Goal: Information Seeking & Learning: Learn about a topic

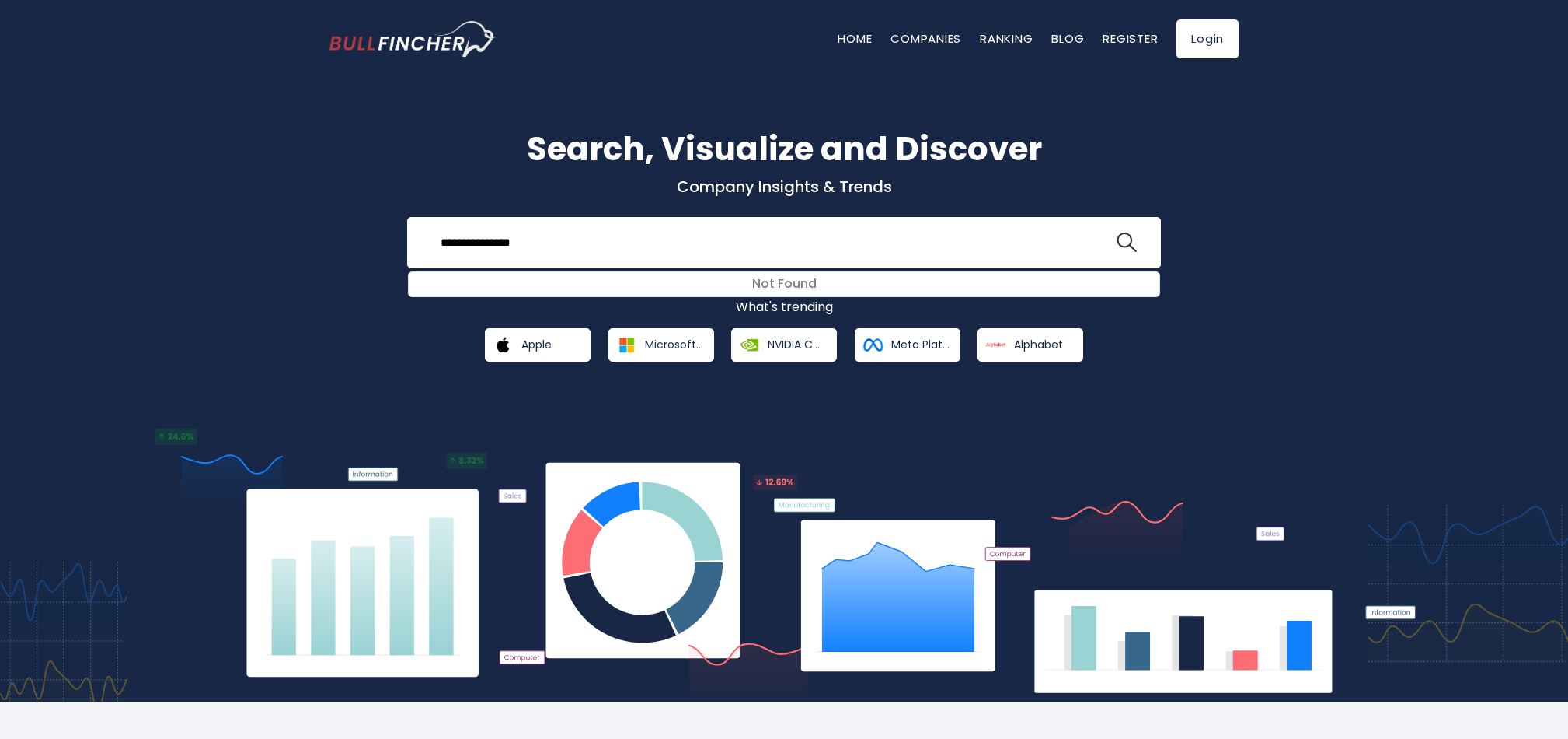
click at [1117, 232] on button at bounding box center [1127, 243] width 21 height 21
click at [1127, 244] on img "search icon" at bounding box center [1127, 243] width 21 height 21
click at [506, 245] on input "**********" at bounding box center [772, 242] width 683 height 29
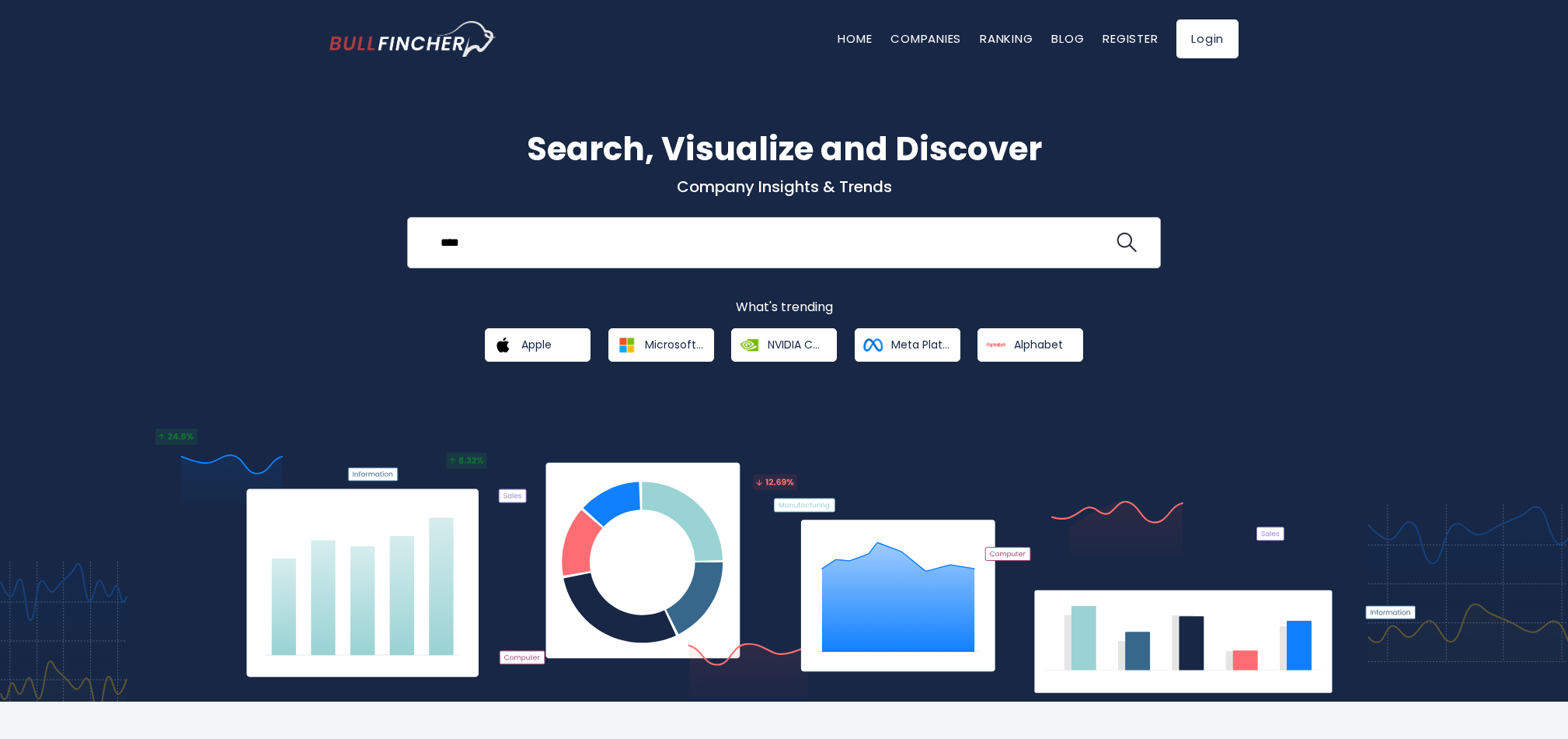
type input "****"
click at [1117, 232] on button at bounding box center [1127, 243] width 21 height 21
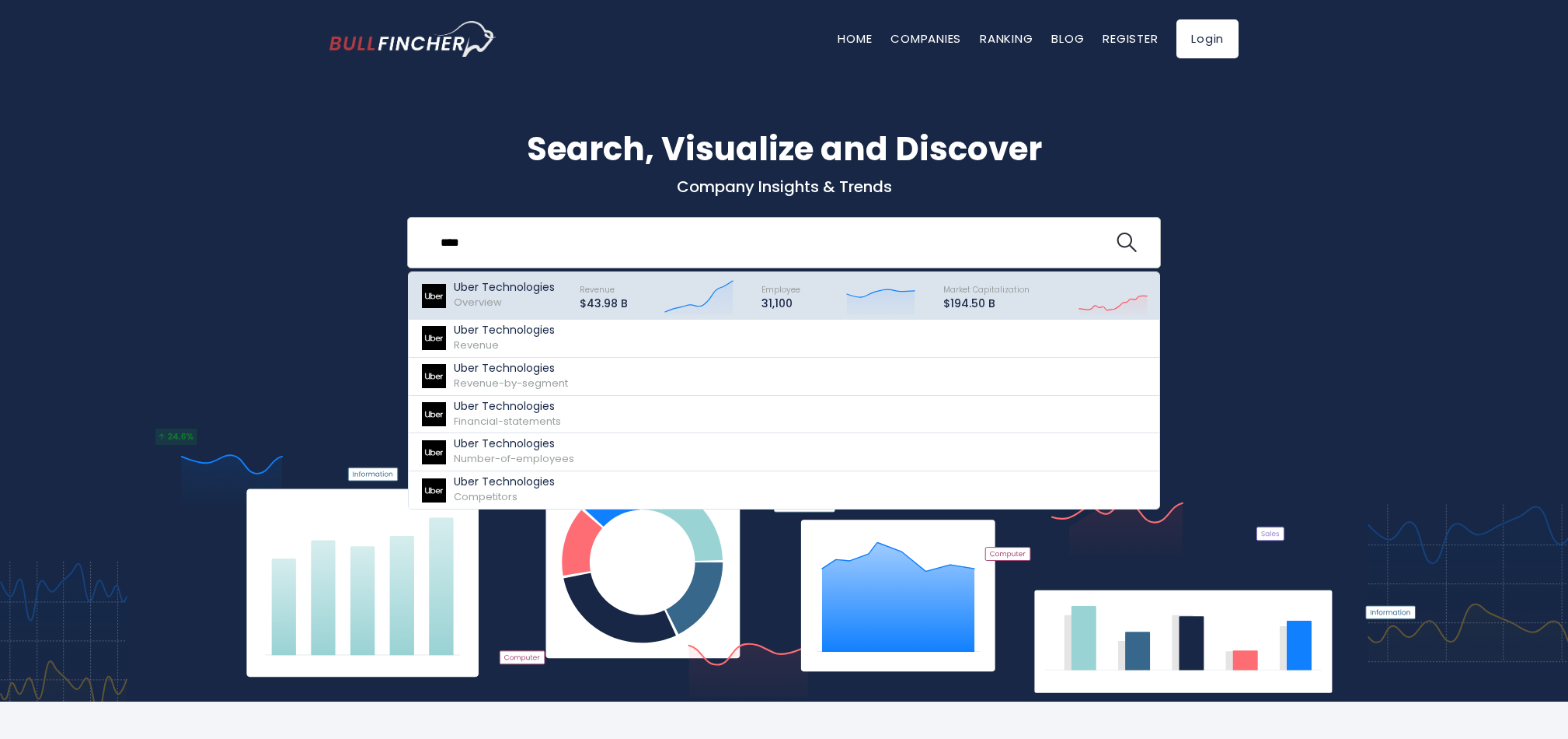
click at [506, 291] on p "Uber Technologies" at bounding box center [505, 287] width 101 height 13
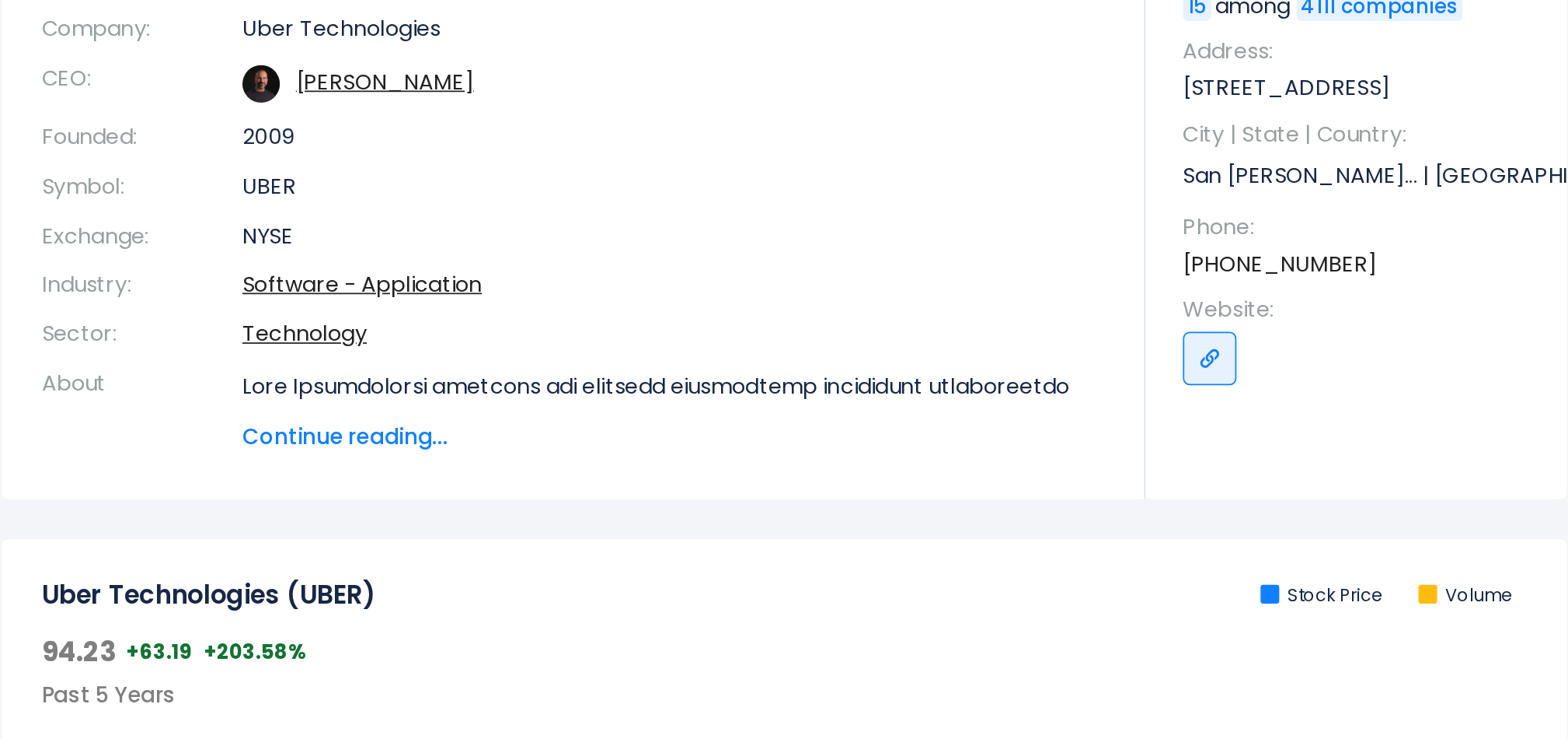
click at [493, 562] on span "Continue reading..." at bounding box center [719, 561] width 501 height 19
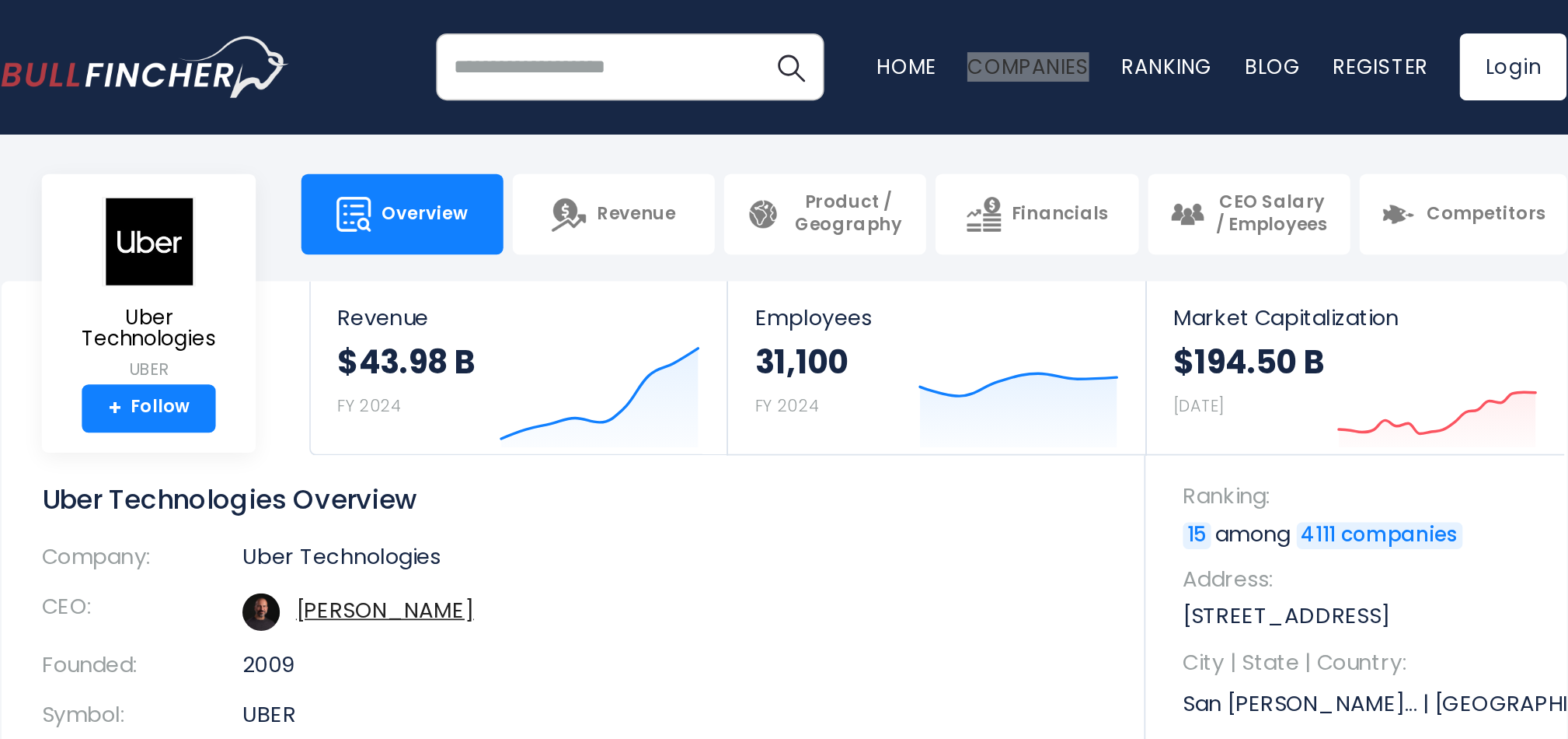
drag, startPoint x: 924, startPoint y: 38, endPoint x: 799, endPoint y: 2, distance: 130.1
click at [328, 0] on div "Recent searches Uber Technologies Trending searches Apple Overview Alphabet Fin…" at bounding box center [784, 38] width 933 height 77
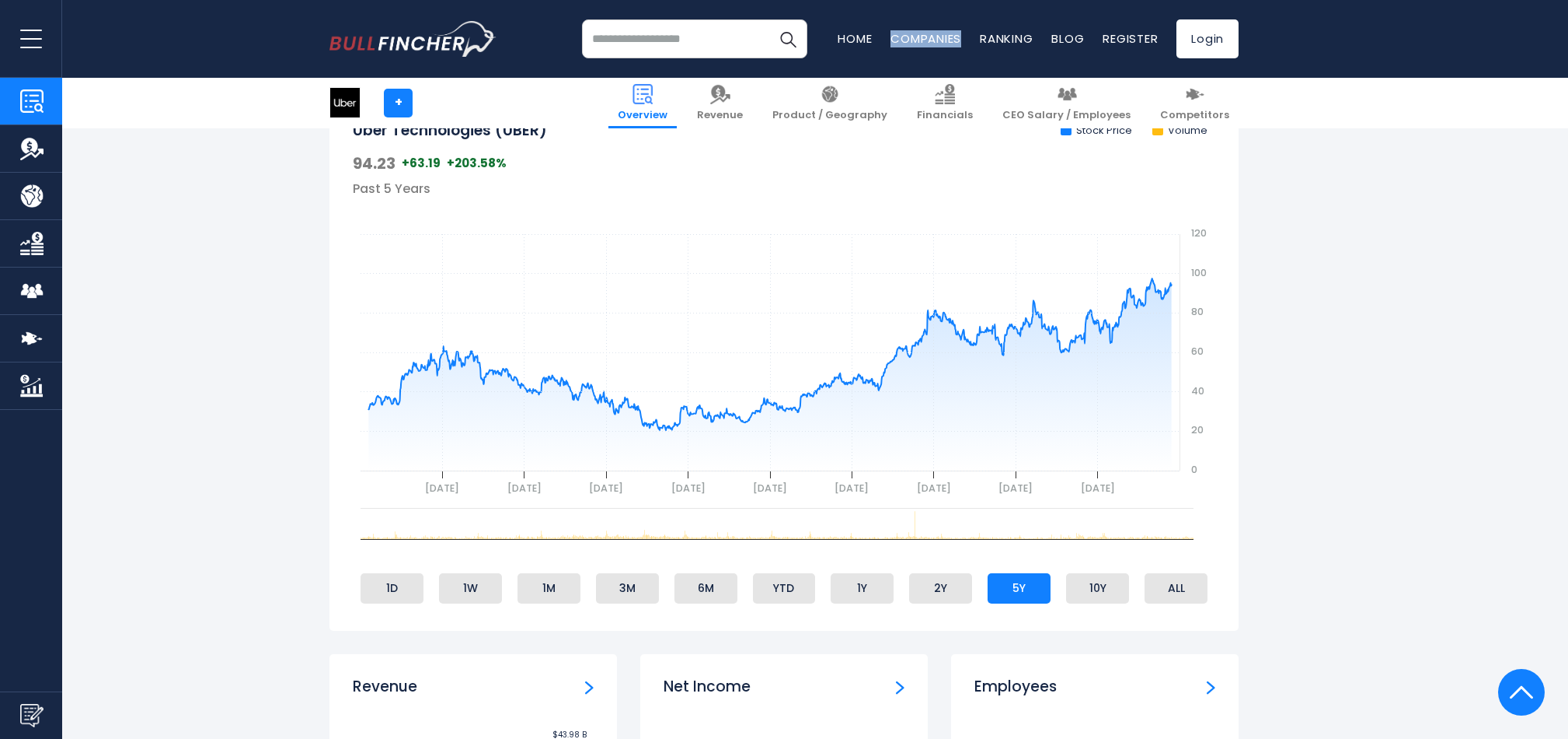
scroll to position [851, 0]
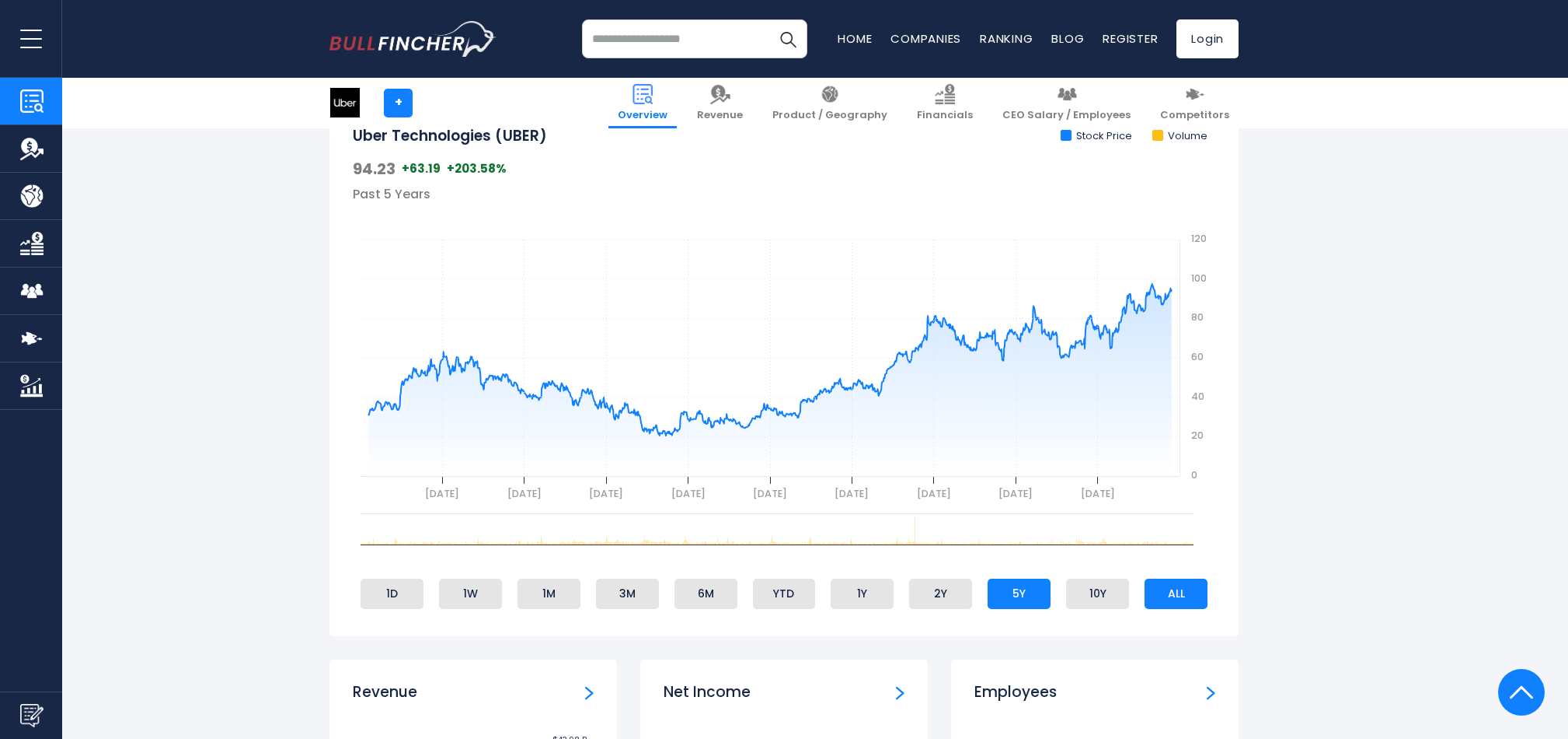
click at [1166, 593] on li "ALL" at bounding box center [1175, 593] width 62 height 30
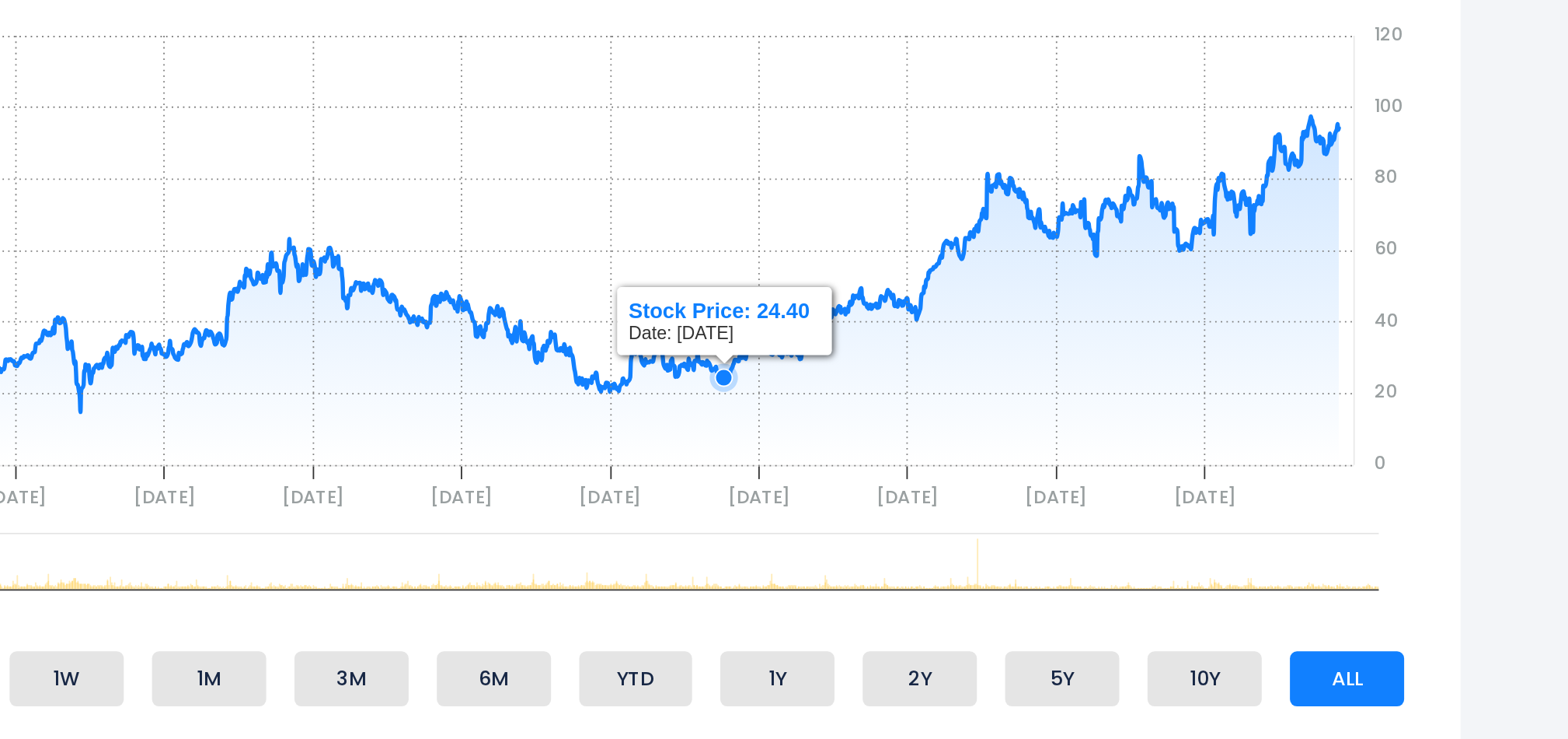
scroll to position [970, 0]
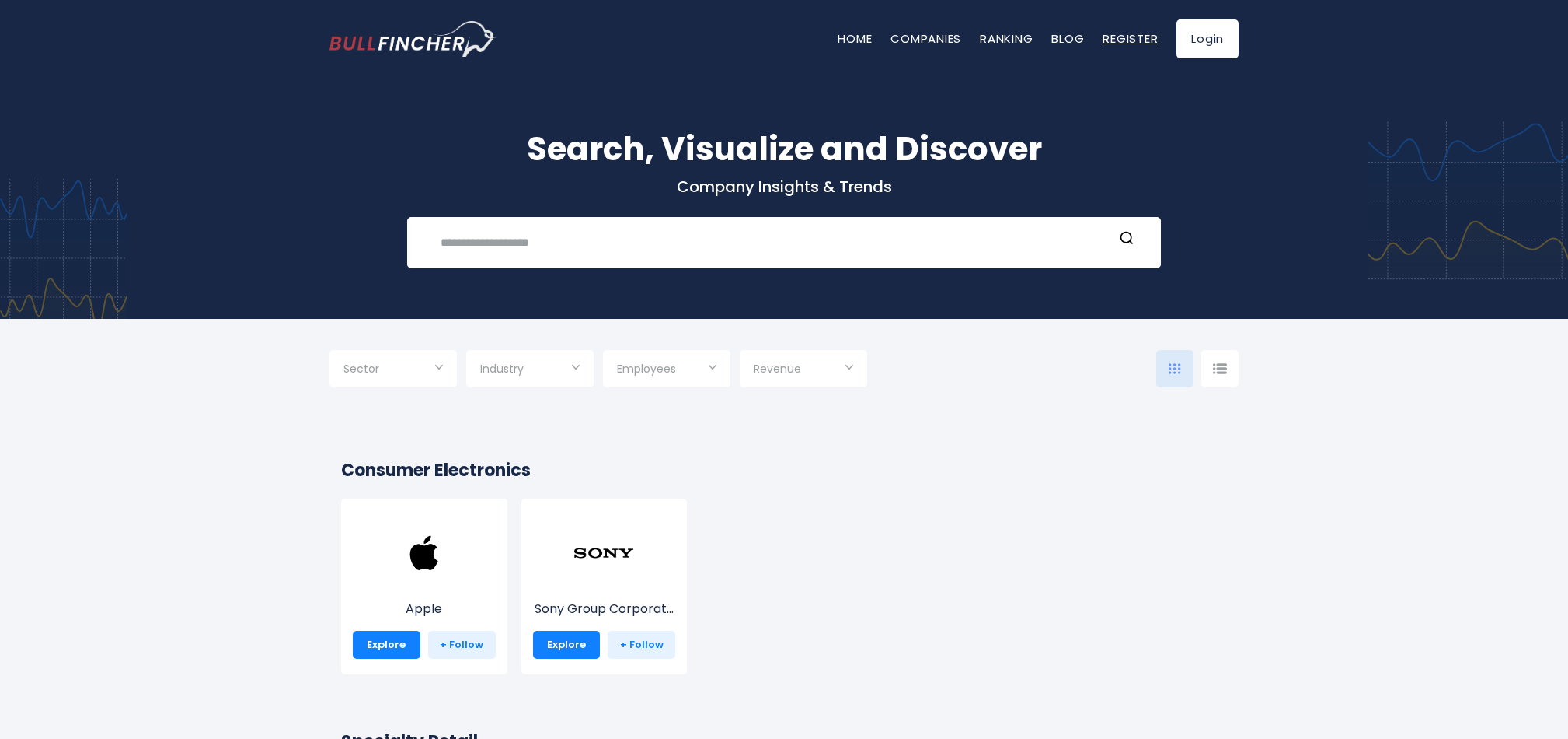
click at [1128, 38] on link "Register" at bounding box center [1130, 37] width 55 height 16
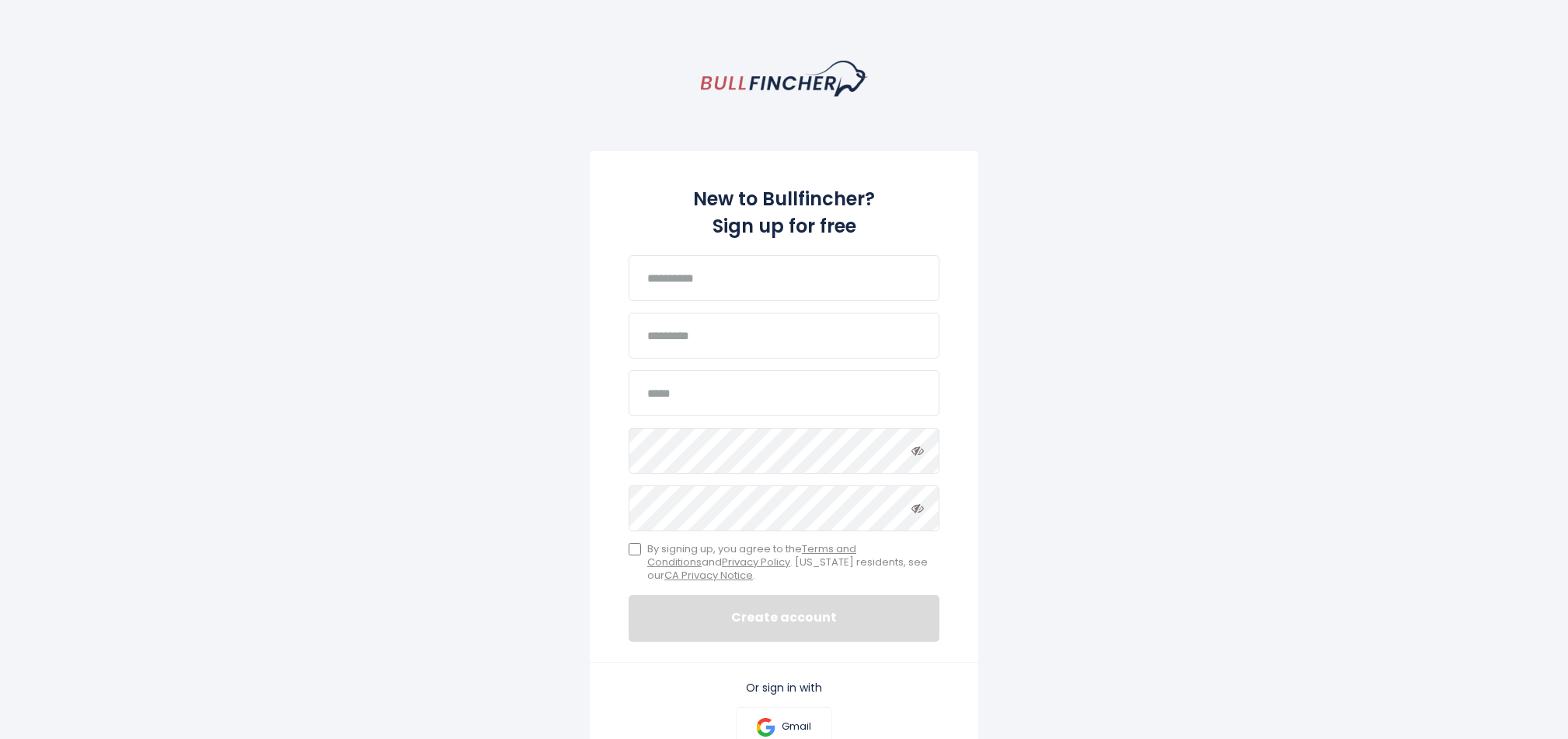
scroll to position [12, 0]
